Goal: Task Accomplishment & Management: Complete application form

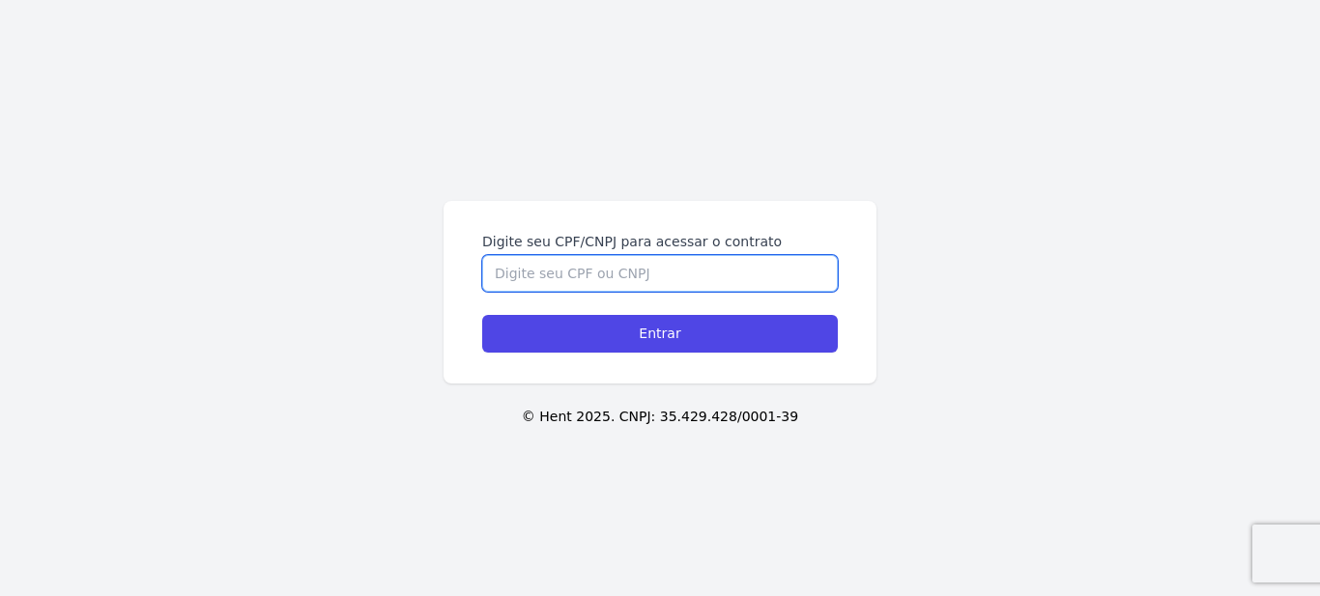
click at [698, 271] on input "Digite seu CPF/CNPJ para acessar o contrato" at bounding box center [660, 273] width 356 height 37
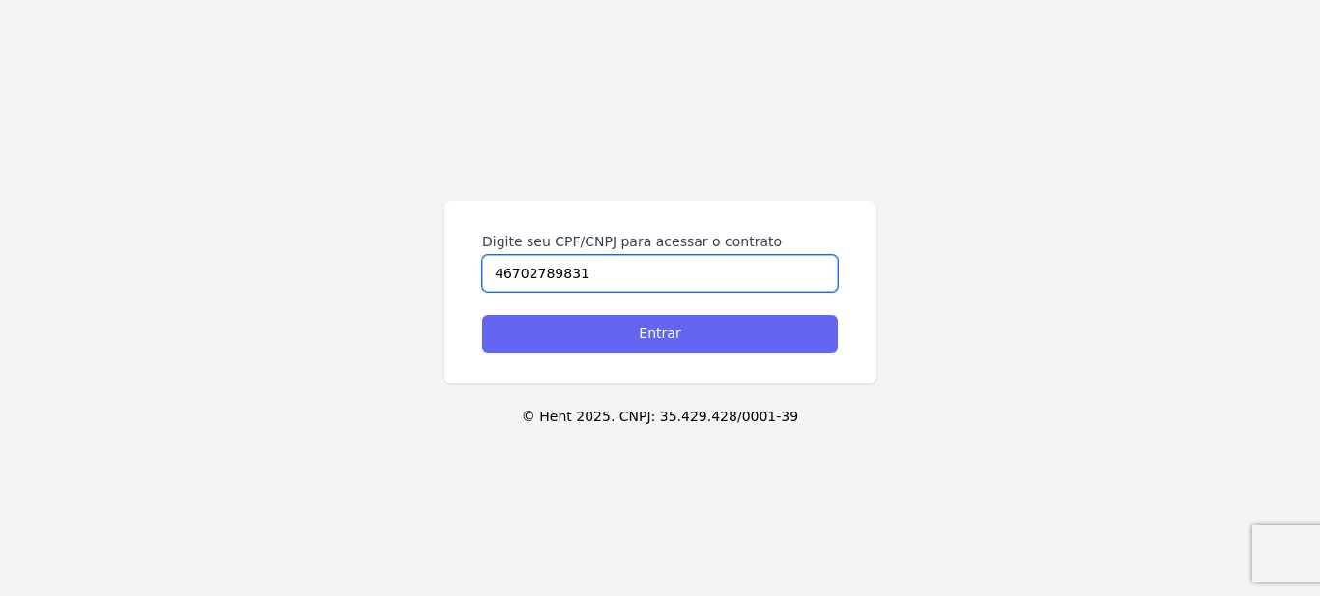
type input "46702789831"
click at [671, 339] on input "Entrar" at bounding box center [660, 334] width 356 height 38
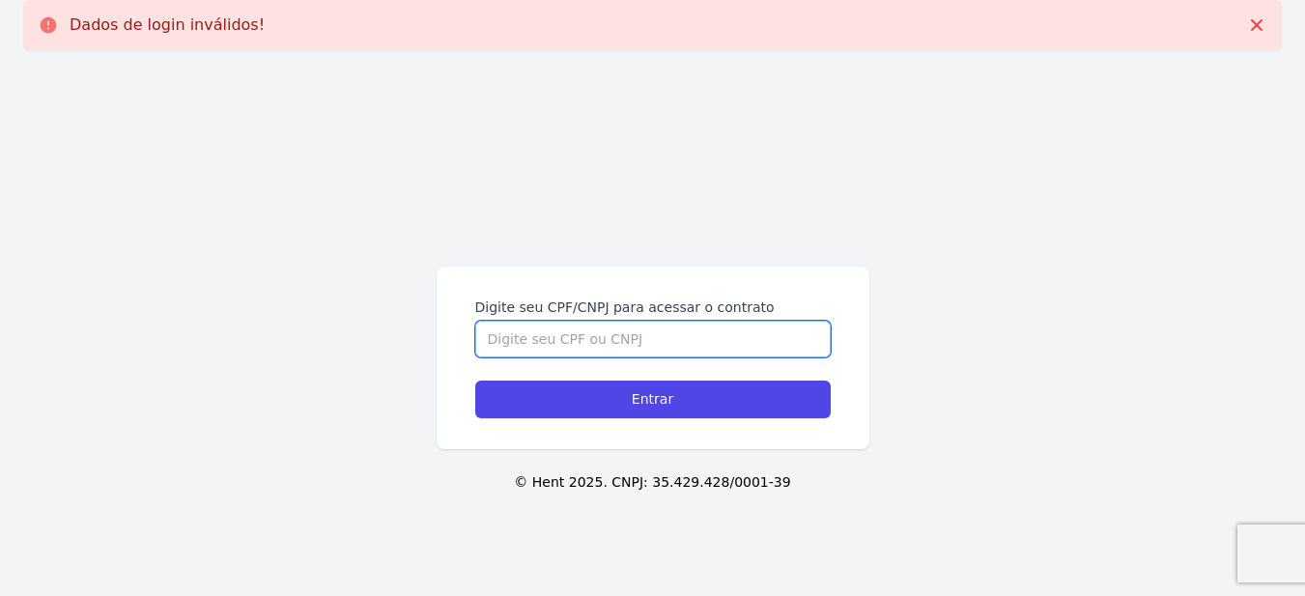
click at [671, 339] on input "Digite seu CPF/CNPJ para acessar o contrato" at bounding box center [653, 339] width 356 height 37
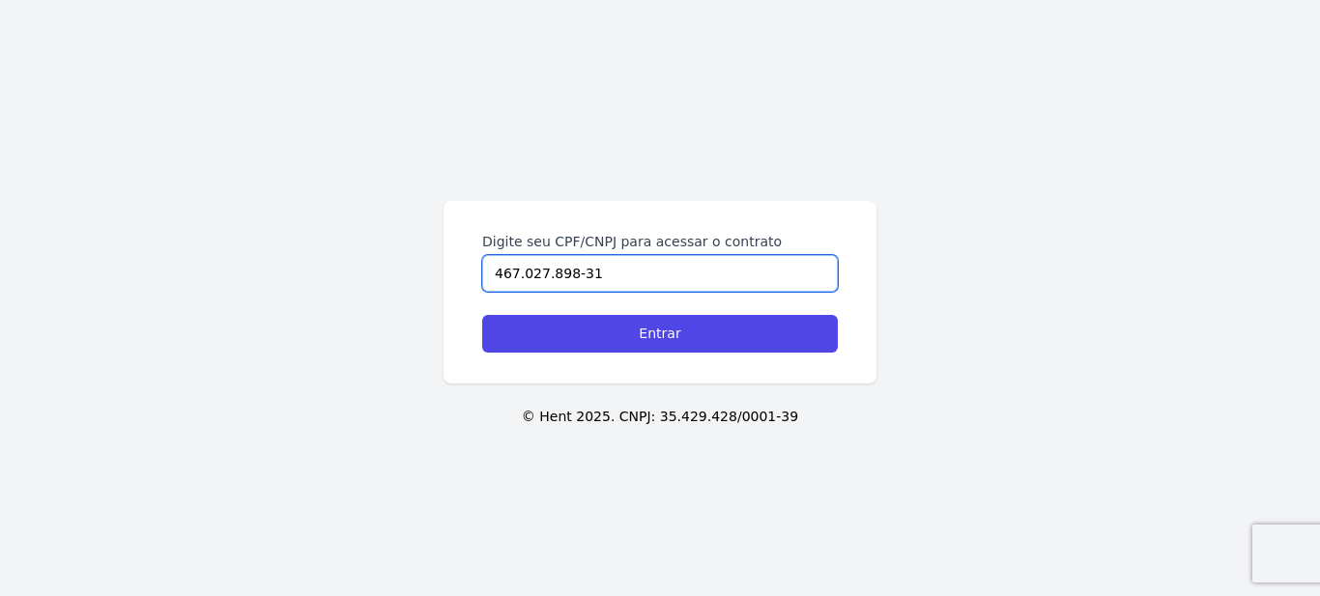
type input "467.027.898-31"
click at [671, 339] on input "Entrar" at bounding box center [660, 334] width 356 height 38
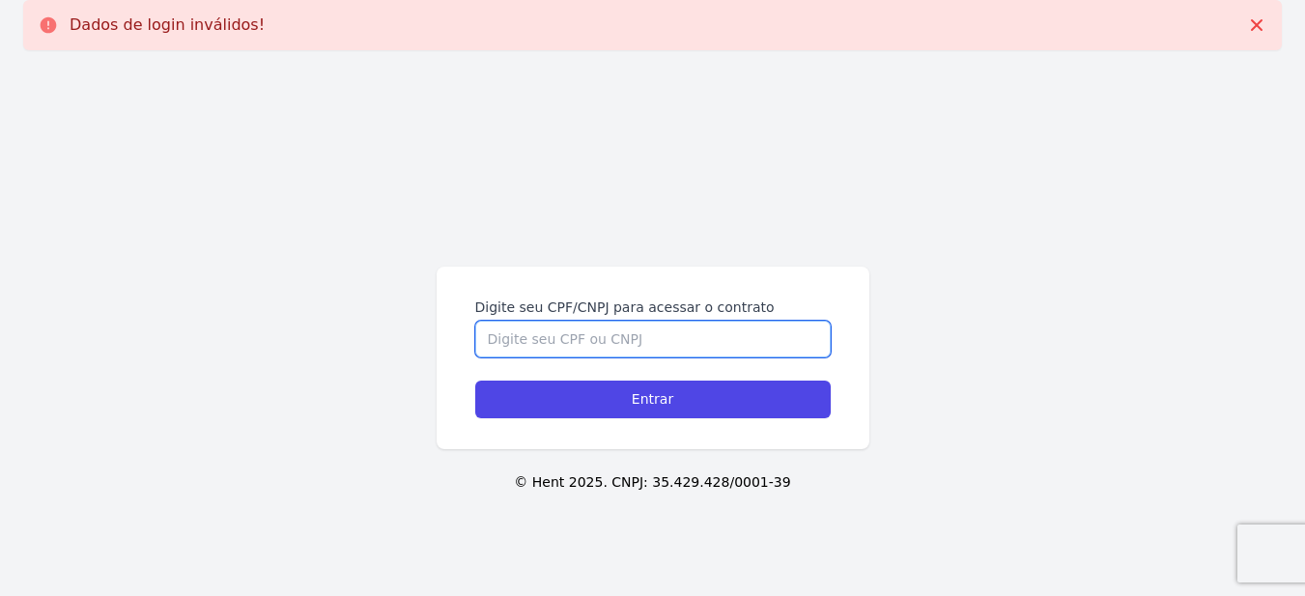
click at [679, 341] on input "Digite seu CPF/CNPJ para acessar o contrato" at bounding box center [653, 339] width 356 height 37
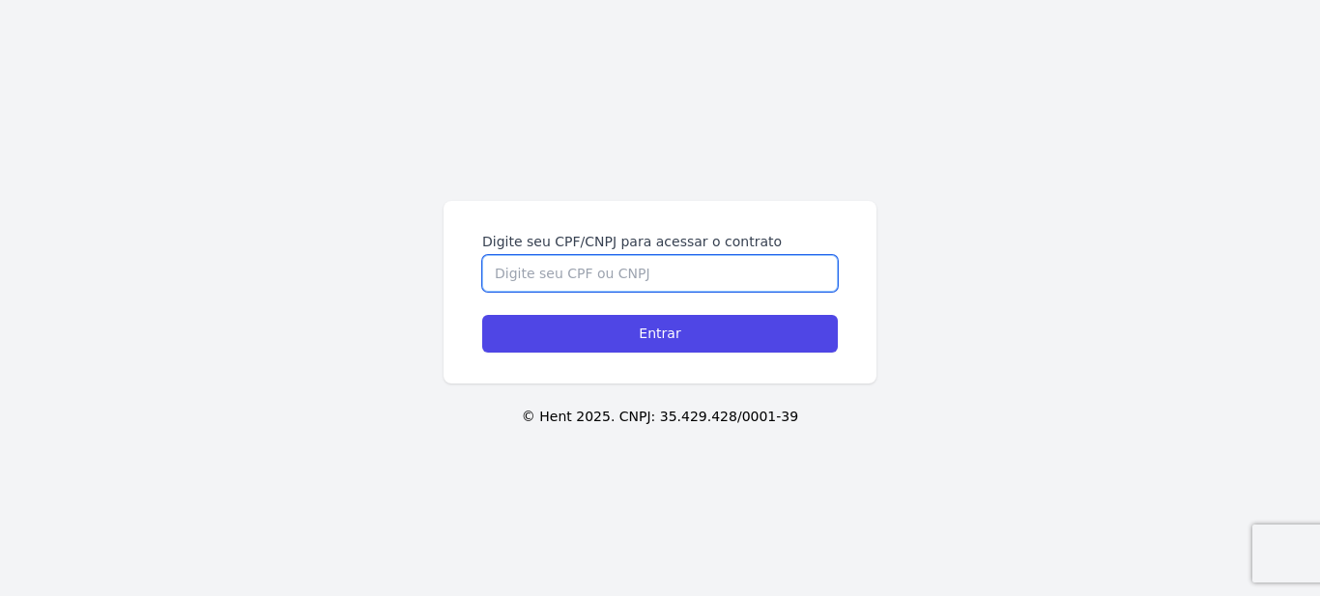
type input "3"
type input "43963738000167"
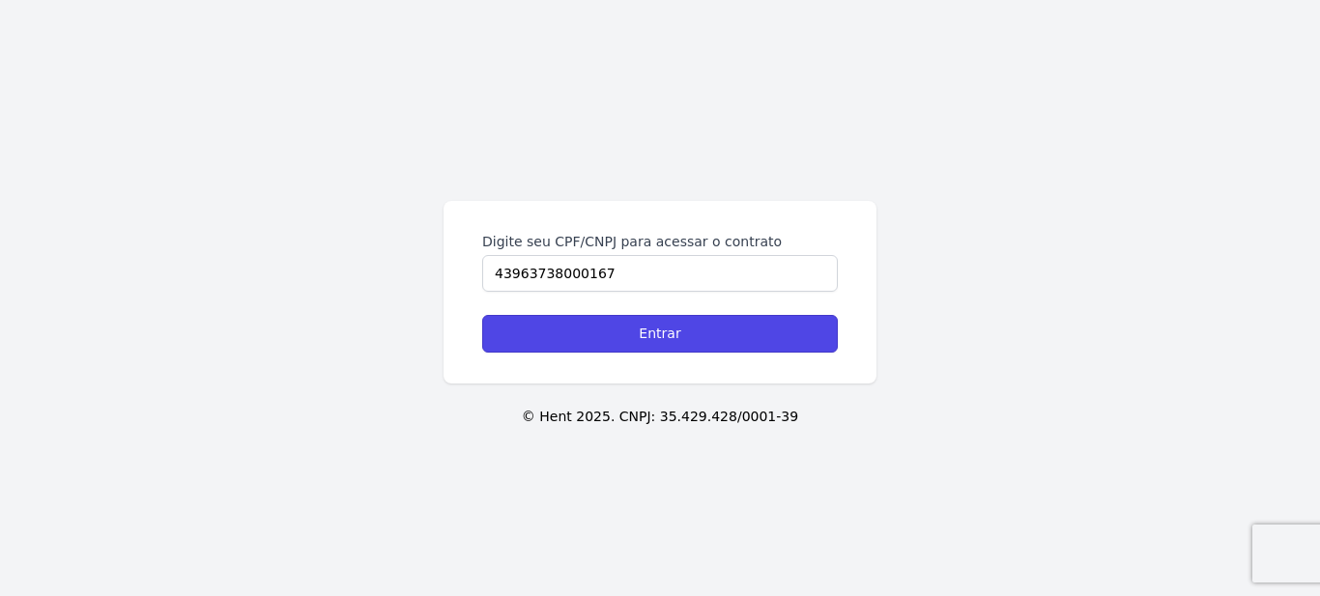
click at [679, 341] on input "Entrar" at bounding box center [660, 334] width 356 height 38
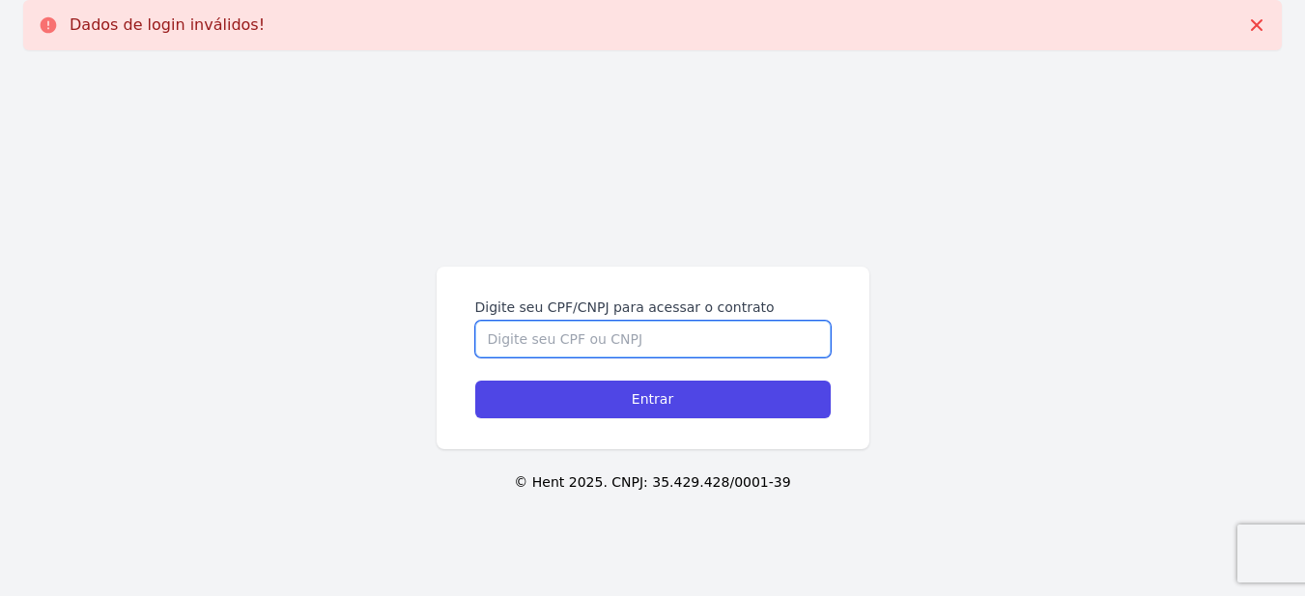
click at [678, 327] on input "Digite seu CPF/CNPJ para acessar o contrato" at bounding box center [653, 339] width 356 height 37
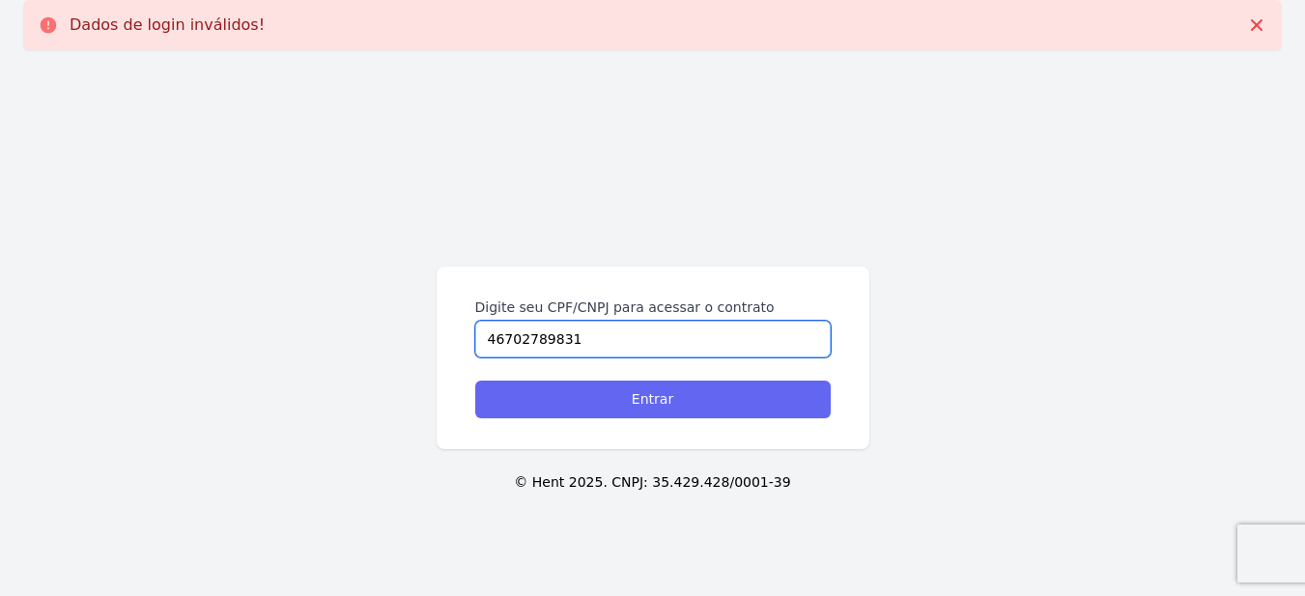
type input "46702789831"
click at [650, 399] on input "Entrar" at bounding box center [653, 400] width 356 height 38
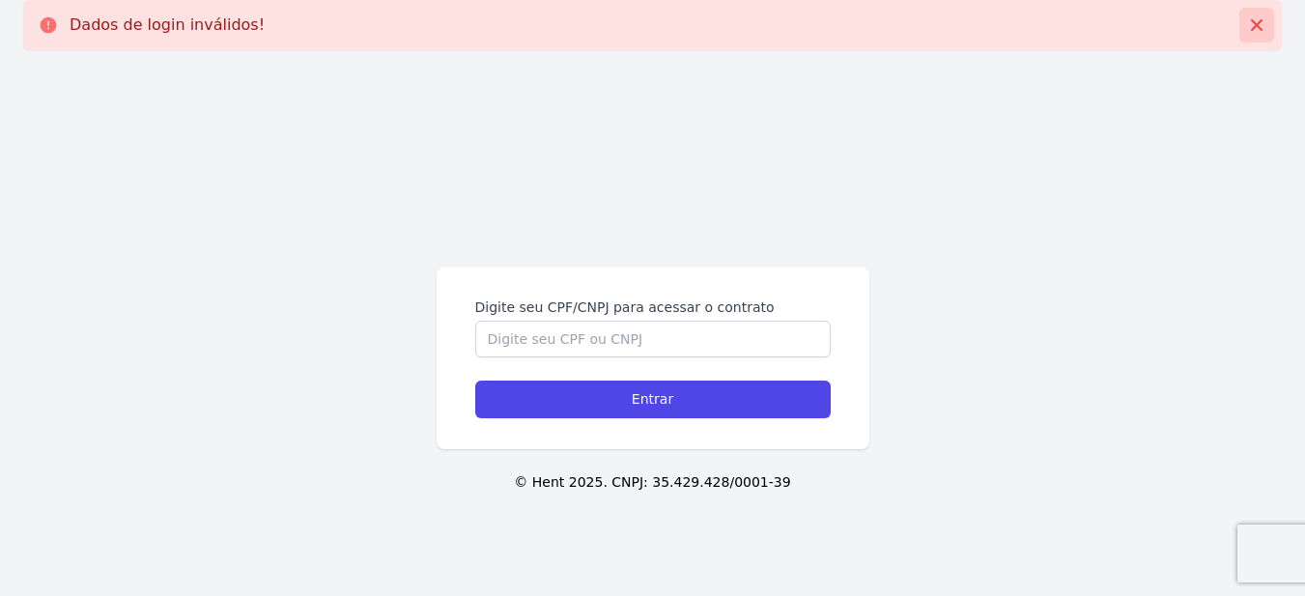
click at [1253, 30] on icon at bounding box center [1257, 25] width 12 height 12
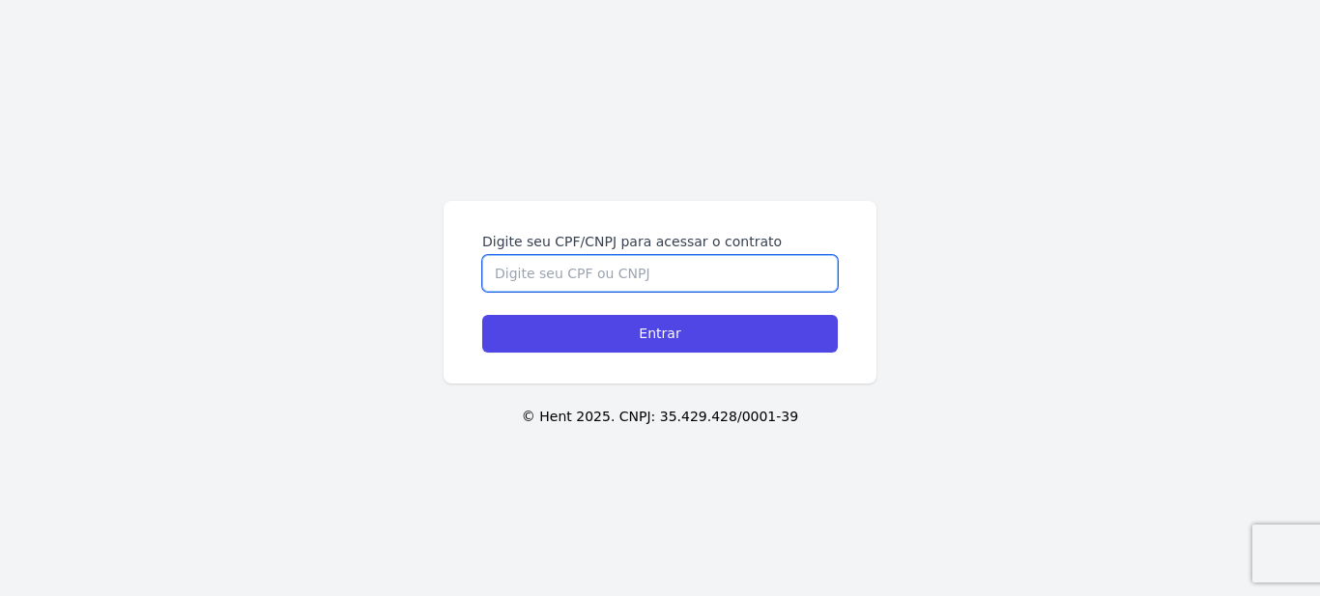
click at [521, 291] on input "Digite seu CPF/CNPJ para acessar o contrato" at bounding box center [660, 273] width 356 height 37
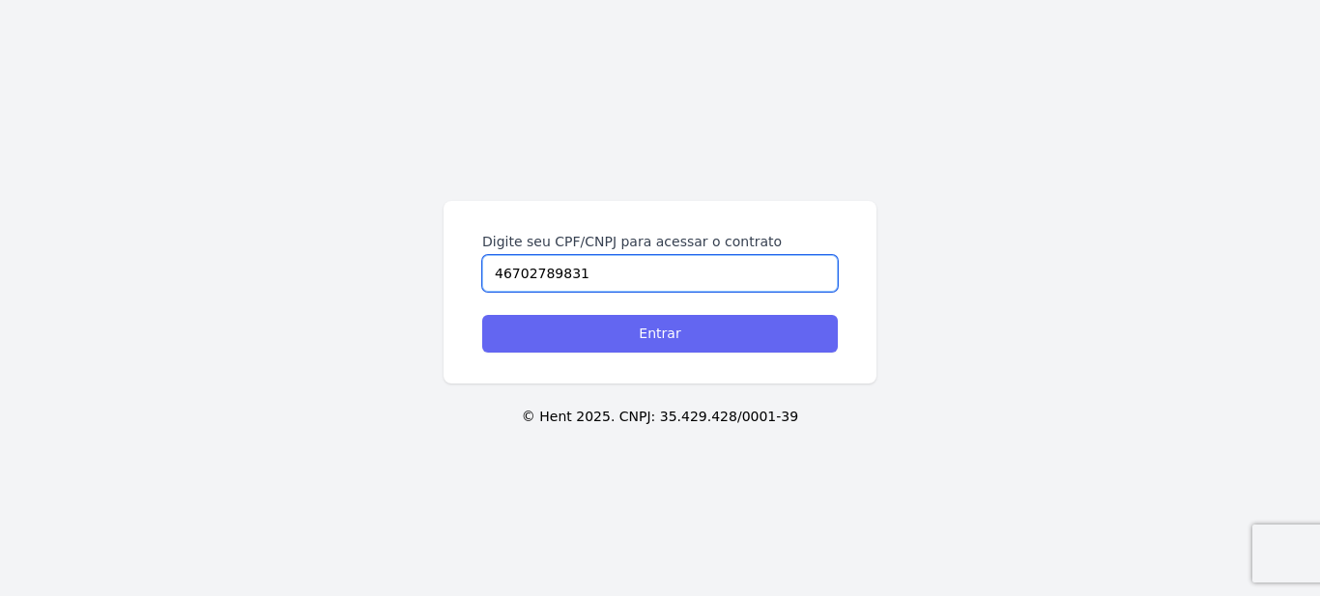
type input "46702789831"
click at [540, 329] on input "Entrar" at bounding box center [660, 334] width 356 height 38
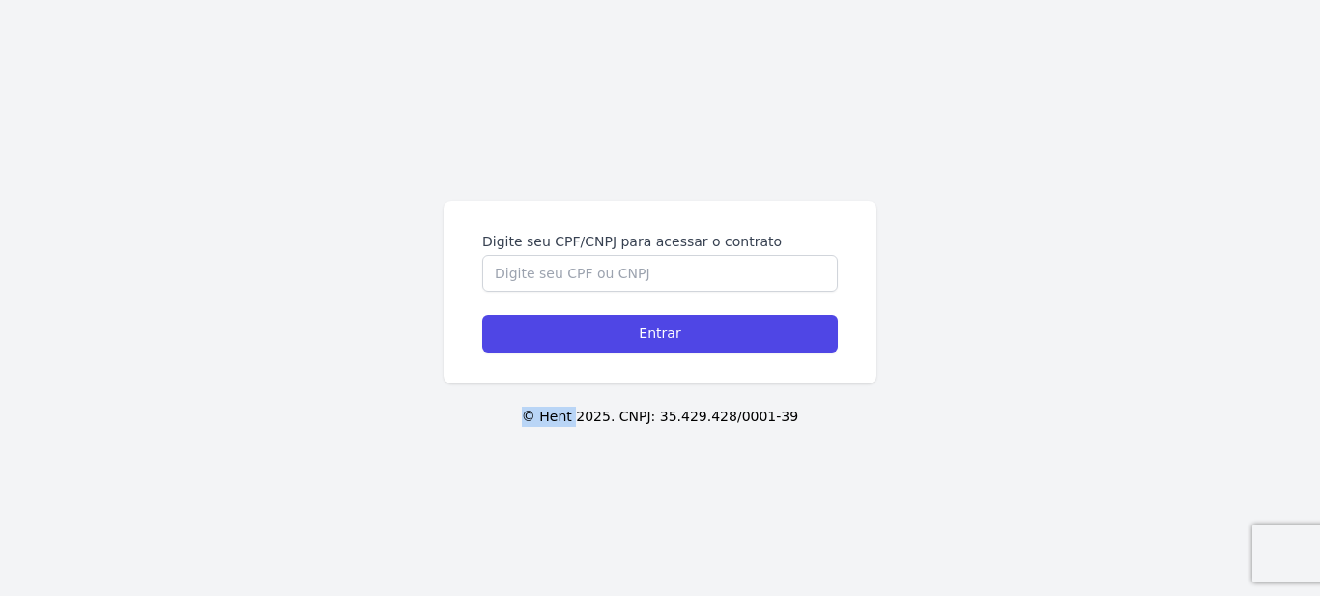
drag, startPoint x: 539, startPoint y: 417, endPoint x: 587, endPoint y: 407, distance: 49.5
click at [587, 407] on p "© Hent 2025. CNPJ: 35.429.428/0001-39" at bounding box center [660, 417] width 1258 height 20
copy p "© Hent"
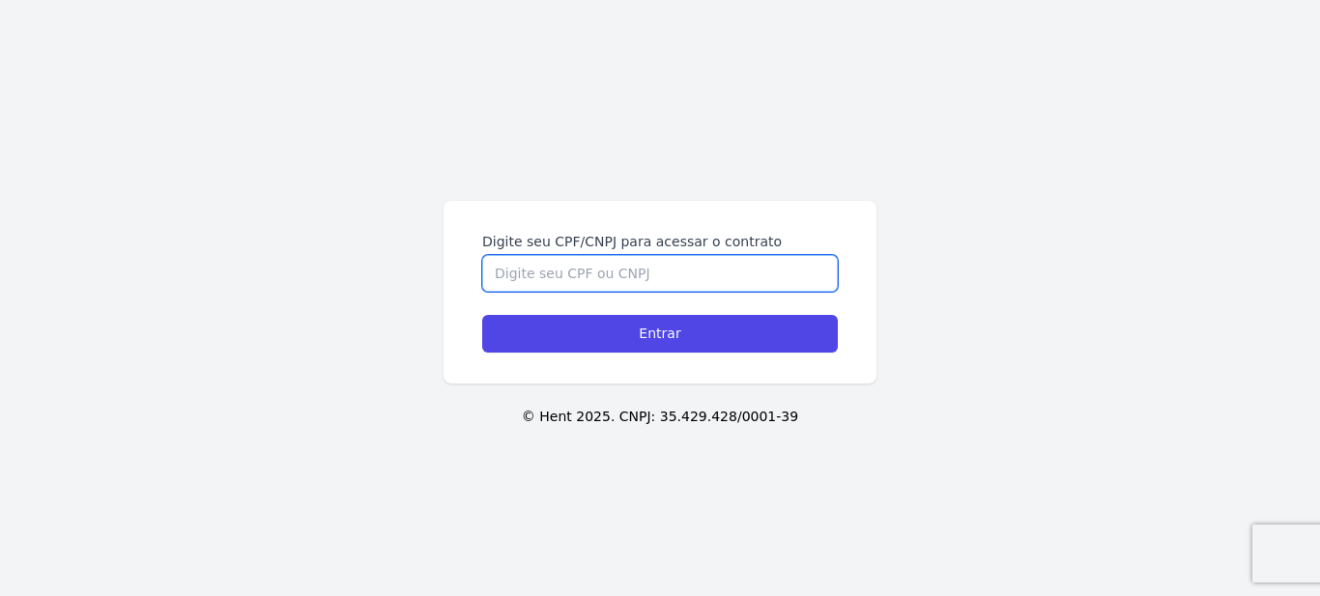
click at [719, 270] on input "Digite seu CPF/CNPJ para acessar o contrato" at bounding box center [660, 273] width 356 height 37
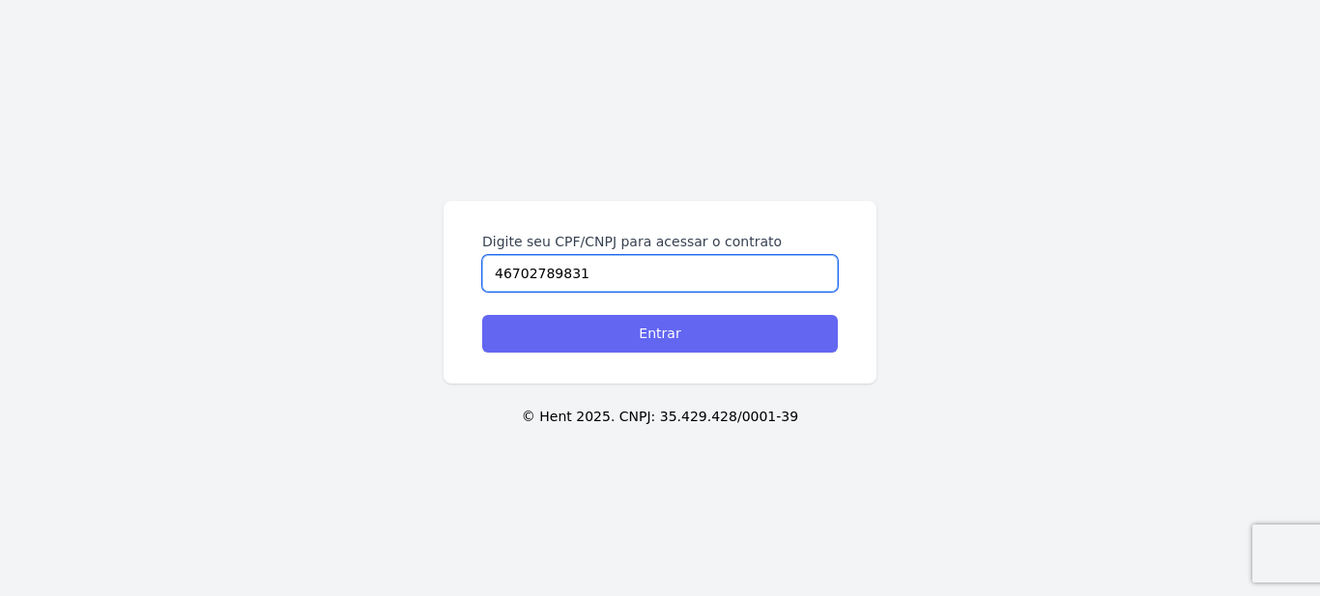
type input "46702789831"
click at [695, 333] on input "Entrar" at bounding box center [660, 334] width 356 height 38
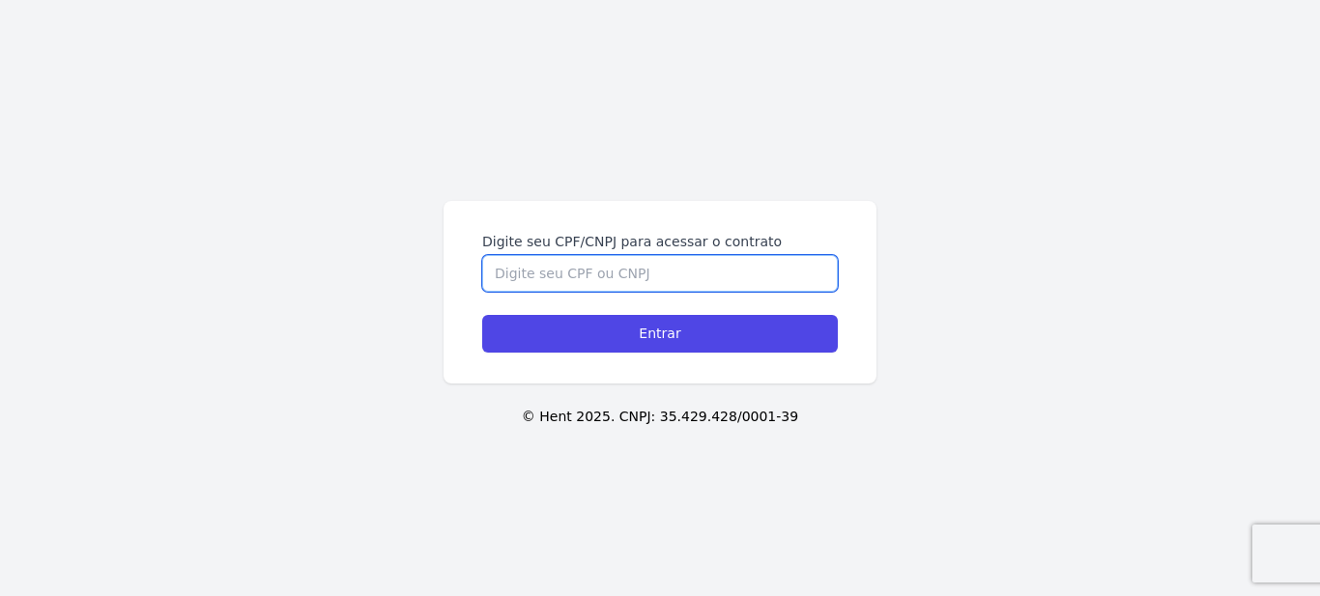
click at [572, 266] on input "Digite seu CPF/CNPJ para acessar o contrato" at bounding box center [660, 273] width 356 height 37
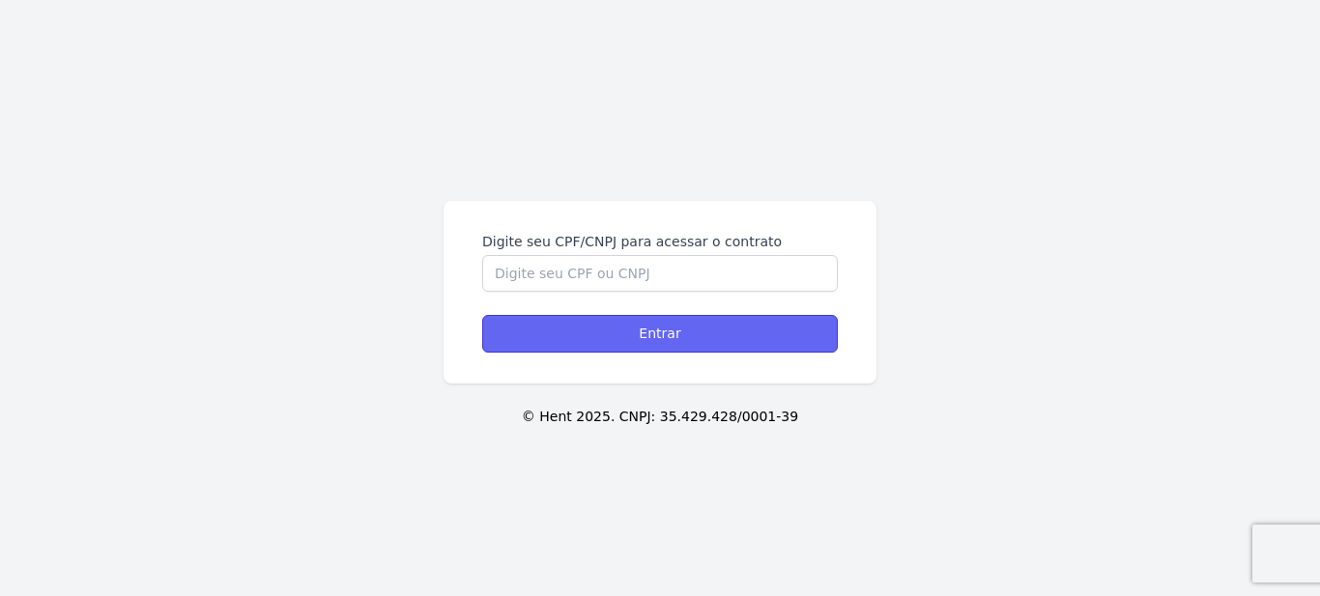
click at [569, 332] on input "Entrar" at bounding box center [660, 334] width 356 height 38
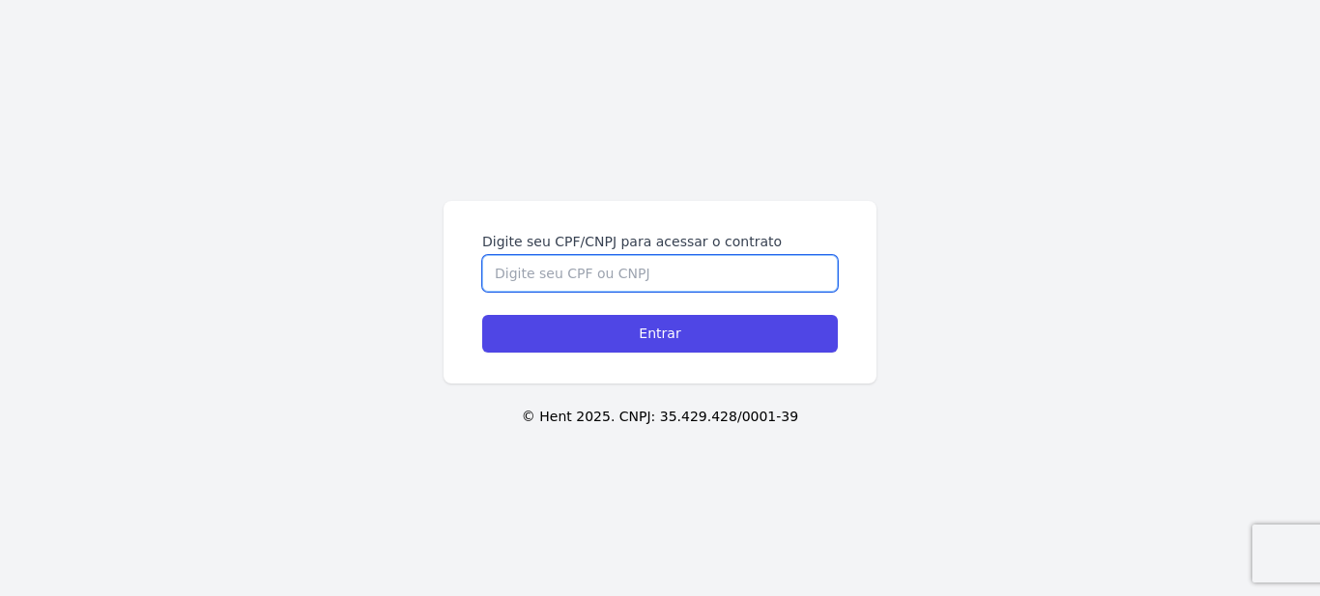
click at [575, 272] on input "Digite seu CPF/CNPJ para acessar o contrato" at bounding box center [660, 273] width 356 height 37
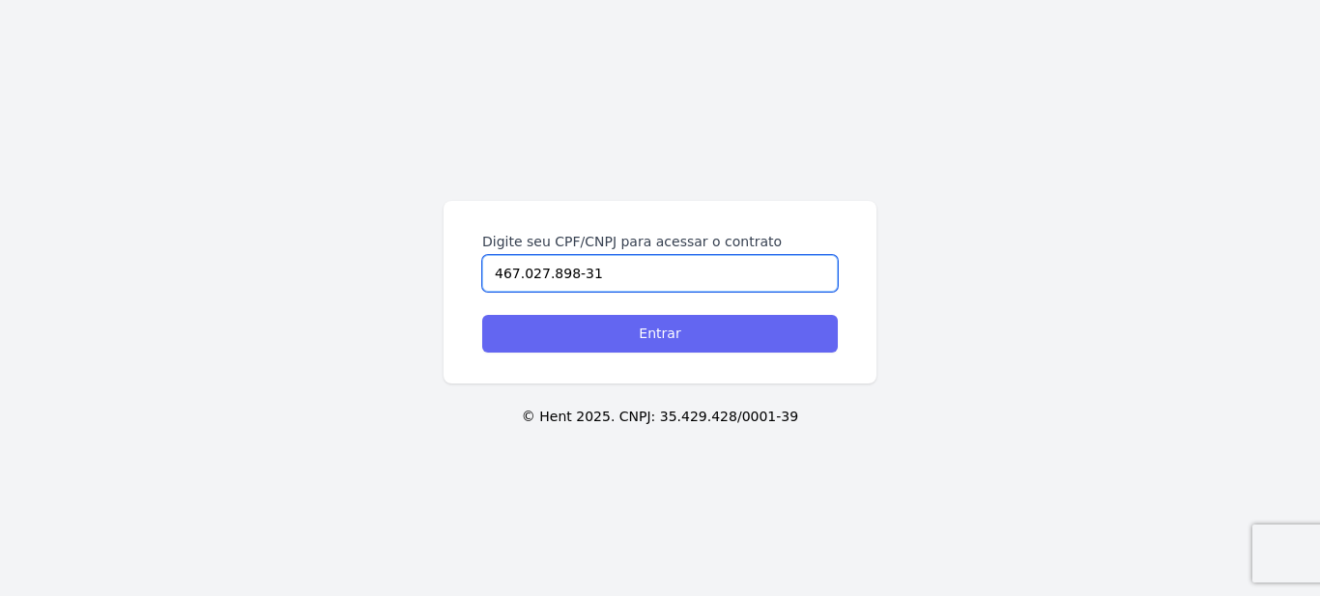
type input "467.027.898-31"
click at [575, 340] on input "Entrar" at bounding box center [660, 334] width 356 height 38
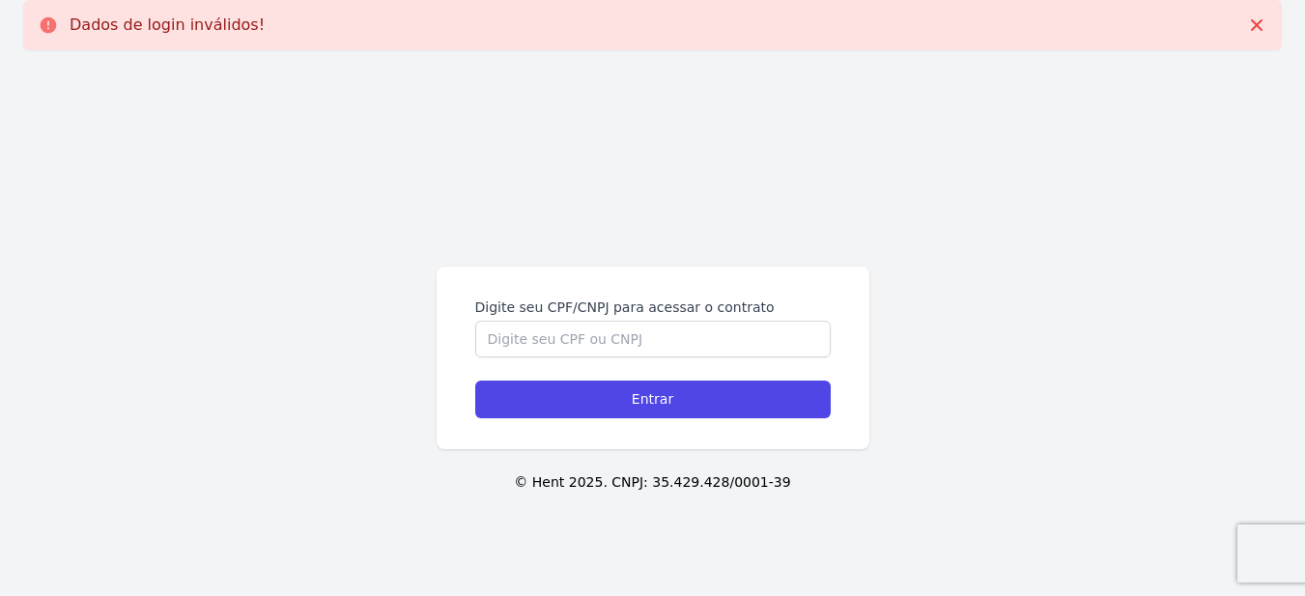
click at [53, 25] on icon at bounding box center [49, 25] width 16 height 16
click at [644, 477] on p "© Hent 2025. CNPJ: 35.429.428/0001-39" at bounding box center [652, 482] width 1243 height 20
drag, startPoint x: 657, startPoint y: 485, endPoint x: 782, endPoint y: 493, distance: 125.8
click at [782, 493] on div "Digite seu CPF/CNPJ para acessar o contrato Entrar © Hent 2025. CNPJ: 35.429.42…" at bounding box center [652, 364] width 1305 height 596
copy p "35.429.428/0001-39"
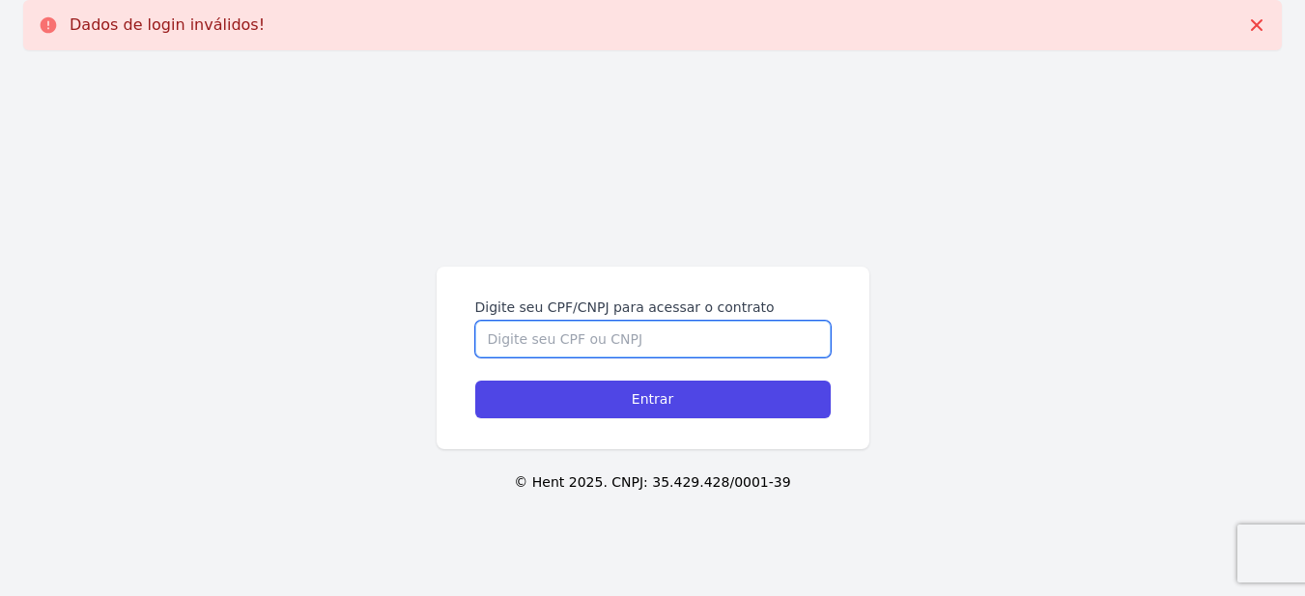
click at [556, 351] on input "Digite seu CPF/CNPJ para acessar o contrato" at bounding box center [653, 339] width 356 height 37
paste input "35.429.428/0001-39"
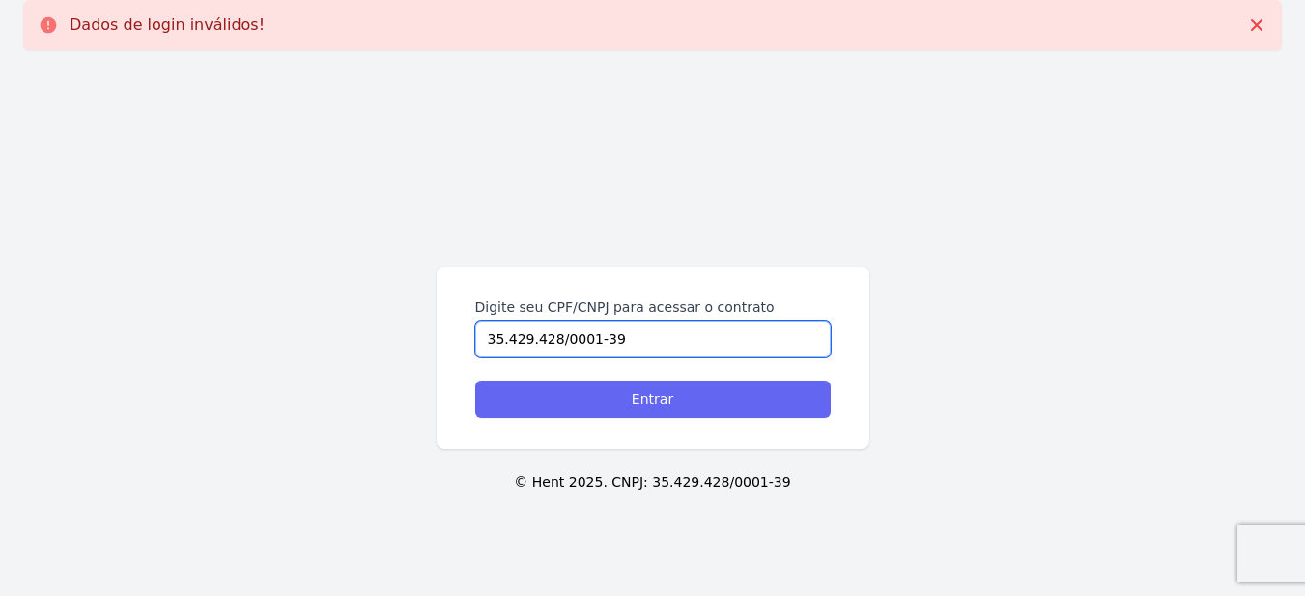
type input "35.429.428/0001-39"
click at [555, 392] on div "Digite seu CPF/CNPJ para acessar o contrato 35.429.428/0001-39 Entrar © Hent 20…" at bounding box center [652, 364] width 1305 height 596
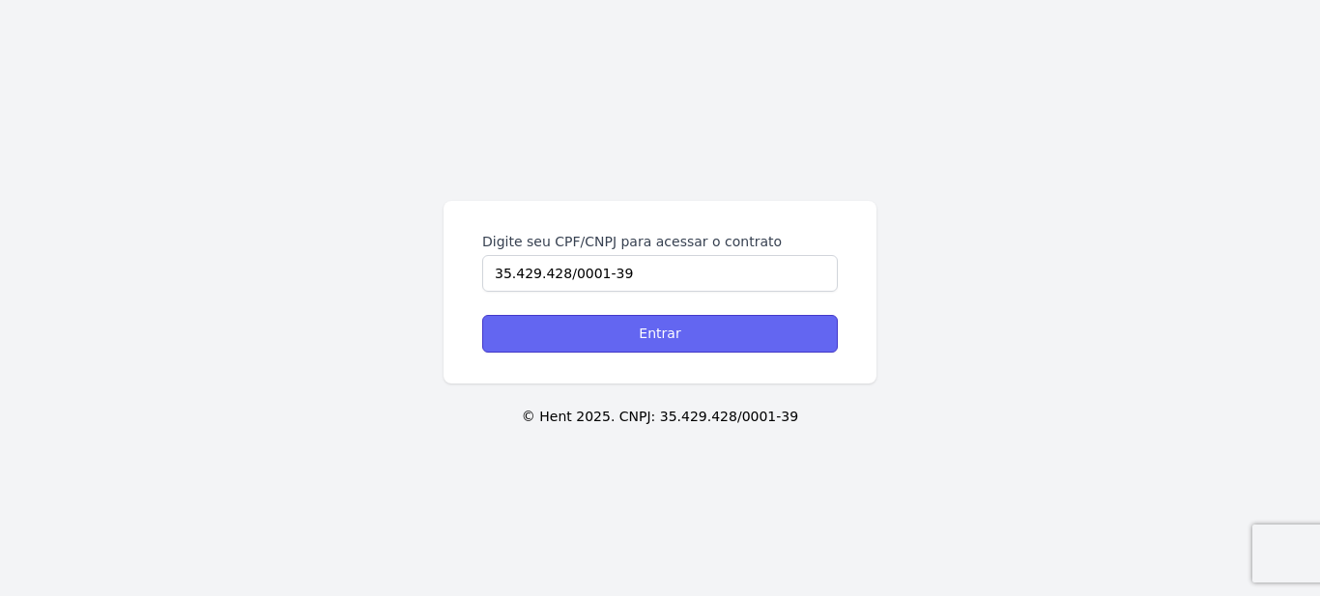
click at [605, 339] on input "Entrar" at bounding box center [660, 334] width 356 height 38
